Goal: Task Accomplishment & Management: Use online tool/utility

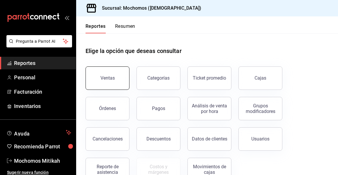
click at [128, 76] on div "Ventas" at bounding box center [104, 74] width 51 height 30
click at [127, 77] on button "Ventas" at bounding box center [108, 78] width 44 height 23
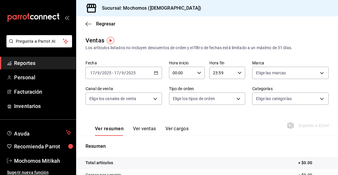
click at [157, 71] on div "[DATE] [DATE] - [DATE] [DATE]" at bounding box center [124, 73] width 76 height 12
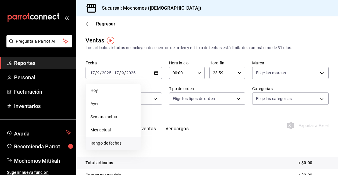
click at [123, 143] on span "Rango de fechas" at bounding box center [113, 143] width 45 height 6
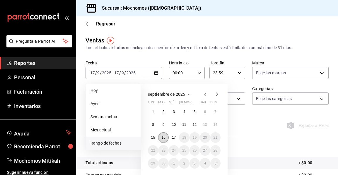
click at [167, 137] on button "16" at bounding box center [163, 137] width 10 height 11
click at [177, 137] on button "17" at bounding box center [174, 137] width 10 height 11
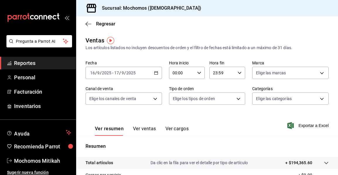
click at [199, 72] on div "00:00 Hora inicio" at bounding box center [187, 73] width 36 height 12
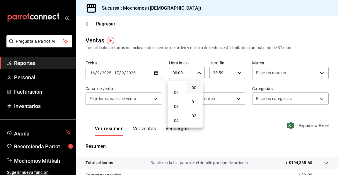
scroll to position [59, 0]
click at [180, 101] on span "05" at bounding box center [176, 99] width 8 height 5
type input "05:00"
click at [237, 71] on div at bounding box center [169, 87] width 338 height 175
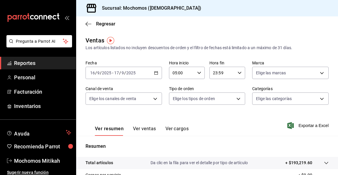
click at [238, 73] on \(Stroke\) "button" at bounding box center [240, 73] width 4 height 2
click at [217, 99] on button "05" at bounding box center [215, 102] width 15 height 12
click at [233, 84] on button "00" at bounding box center [233, 88] width 15 height 12
type input "05:00"
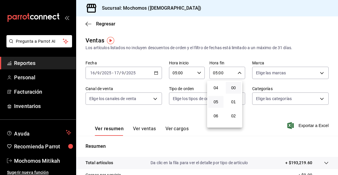
click at [301, 122] on div at bounding box center [169, 87] width 338 height 175
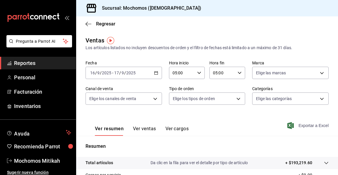
click at [300, 122] on span "Exportar a Excel" at bounding box center [309, 125] width 40 height 7
